Goal: Task Accomplishment & Management: Manage account settings

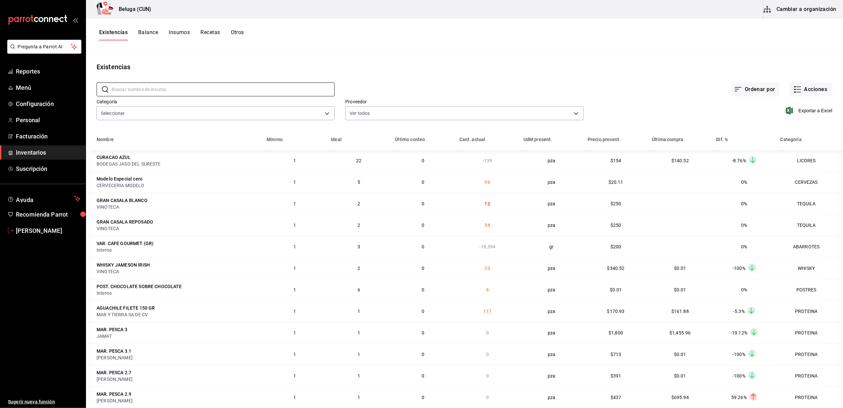
click at [43, 232] on span "[PERSON_NAME]" at bounding box center [48, 230] width 65 height 9
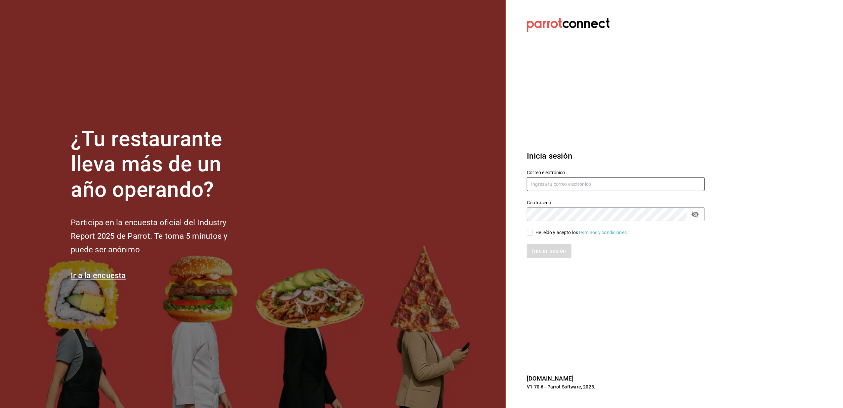
type input "belugacancun2@outlook.com"
click at [528, 235] on input "He leído y acepto los Términos y condiciones." at bounding box center [530, 233] width 6 height 6
checkbox input "true"
click at [538, 251] on button "Iniciar sesión" at bounding box center [549, 251] width 45 height 14
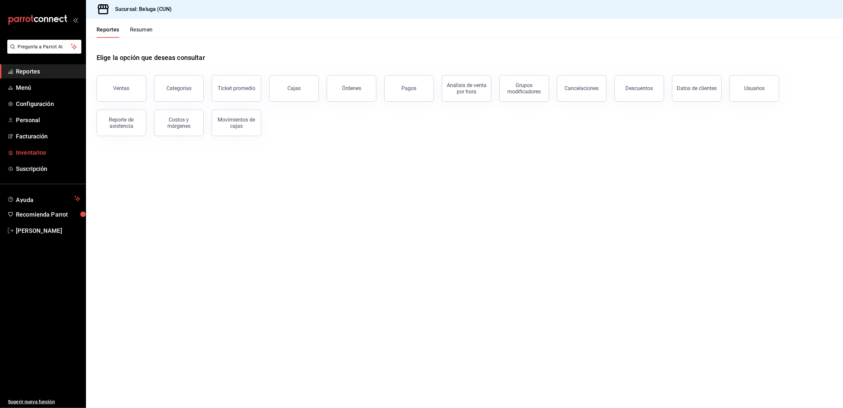
click at [33, 153] on span "Inventarios" at bounding box center [48, 152] width 65 height 9
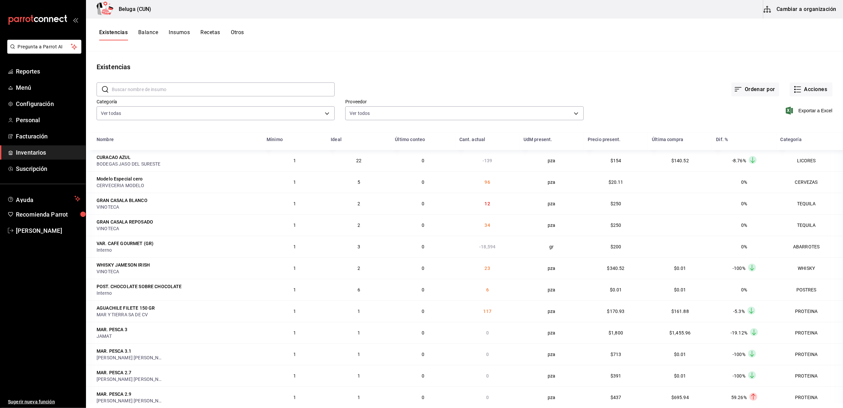
click at [809, 8] on button "Cambiar a organización" at bounding box center [801, 9] width 74 height 19
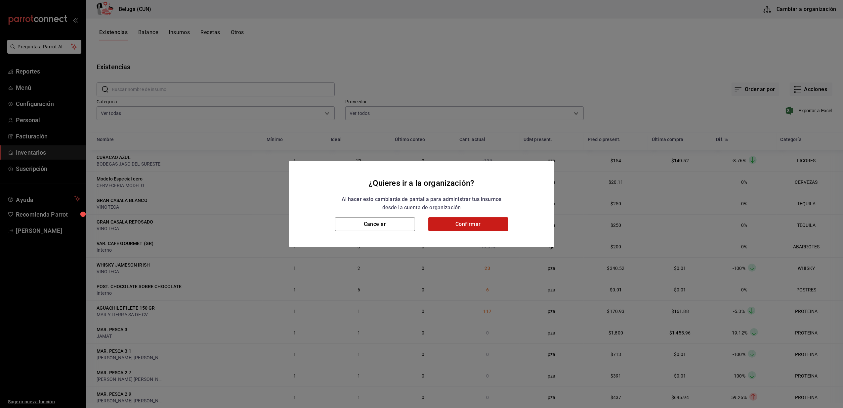
click at [467, 224] on button "Confirmar" at bounding box center [468, 224] width 80 height 14
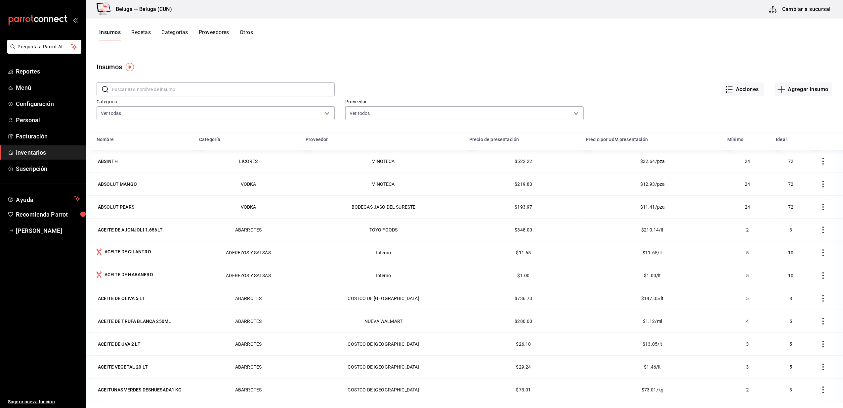
click at [173, 91] on input "text" at bounding box center [223, 89] width 223 height 13
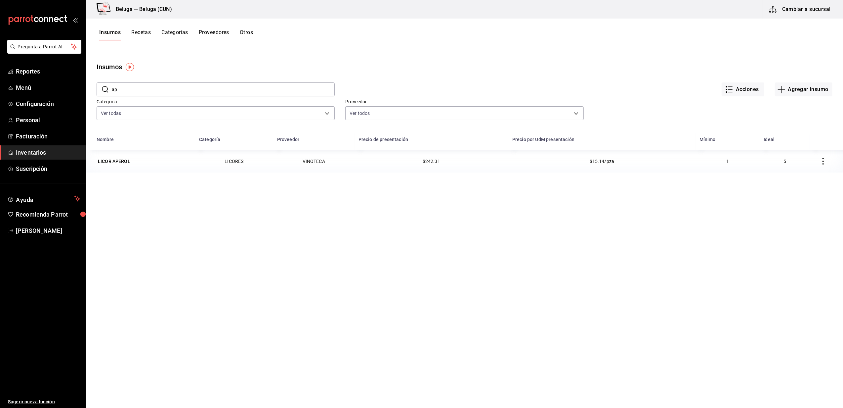
type input "a"
type input "camp"
click at [229, 34] on button "Proveedores" at bounding box center [214, 34] width 30 height 11
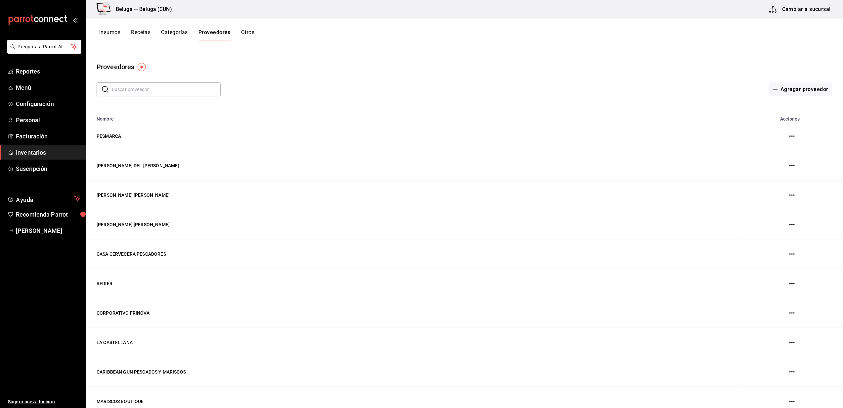
click at [164, 92] on input "text" at bounding box center [166, 89] width 109 height 13
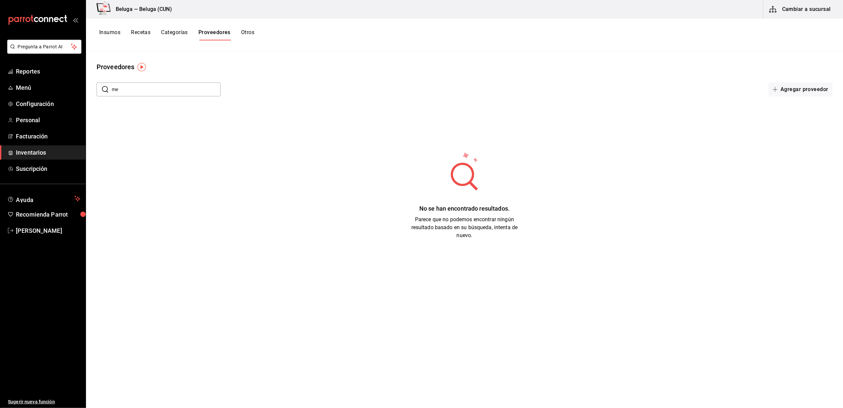
type input "m"
type input "c"
